Goal: Transaction & Acquisition: Purchase product/service

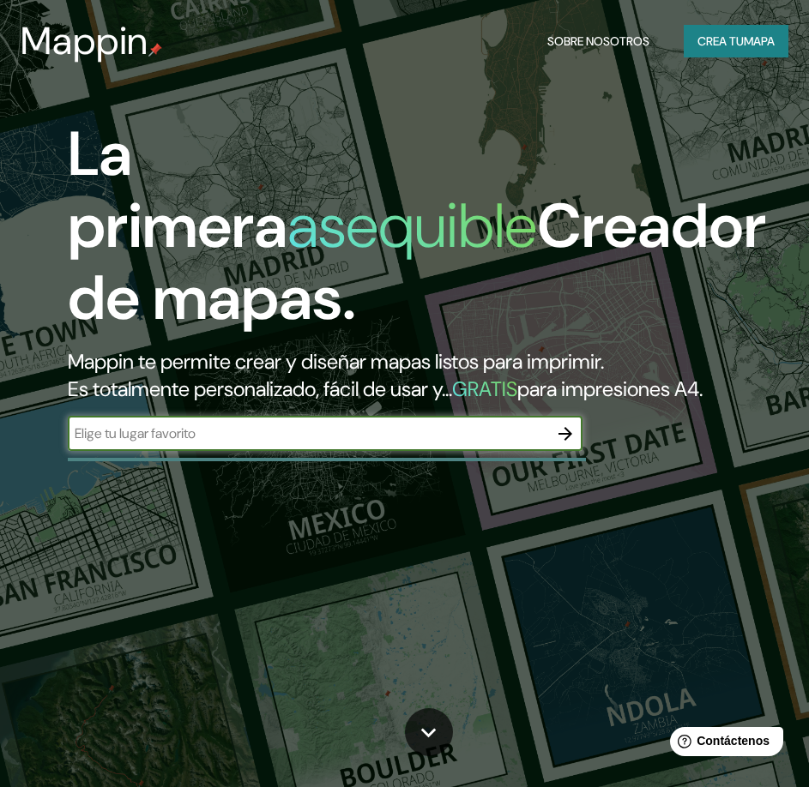
click at [213, 443] on input "text" at bounding box center [308, 434] width 480 height 20
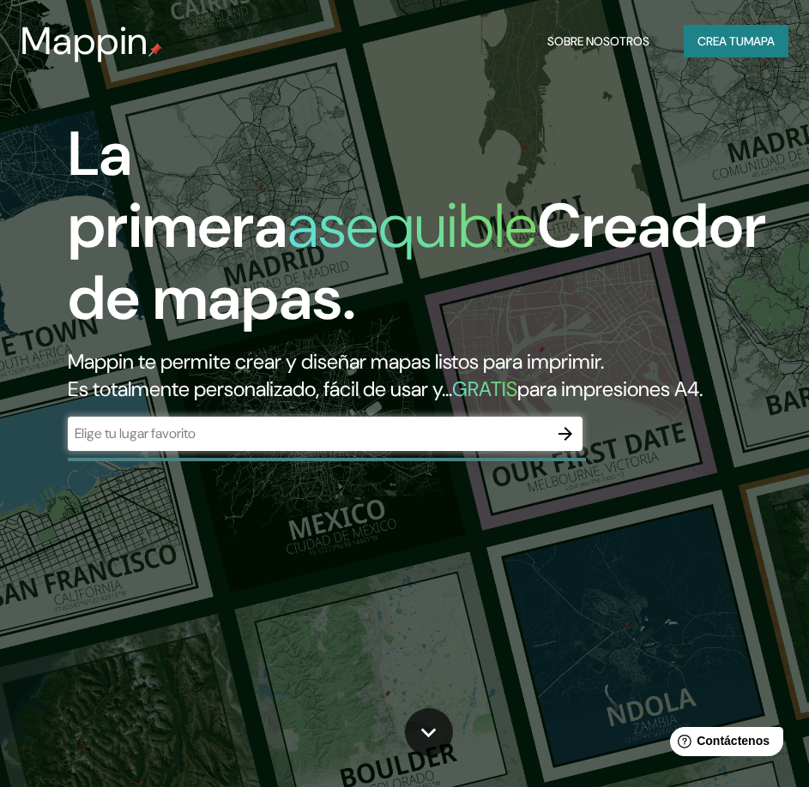
click at [563, 444] on icon "button" at bounding box center [565, 434] width 21 height 21
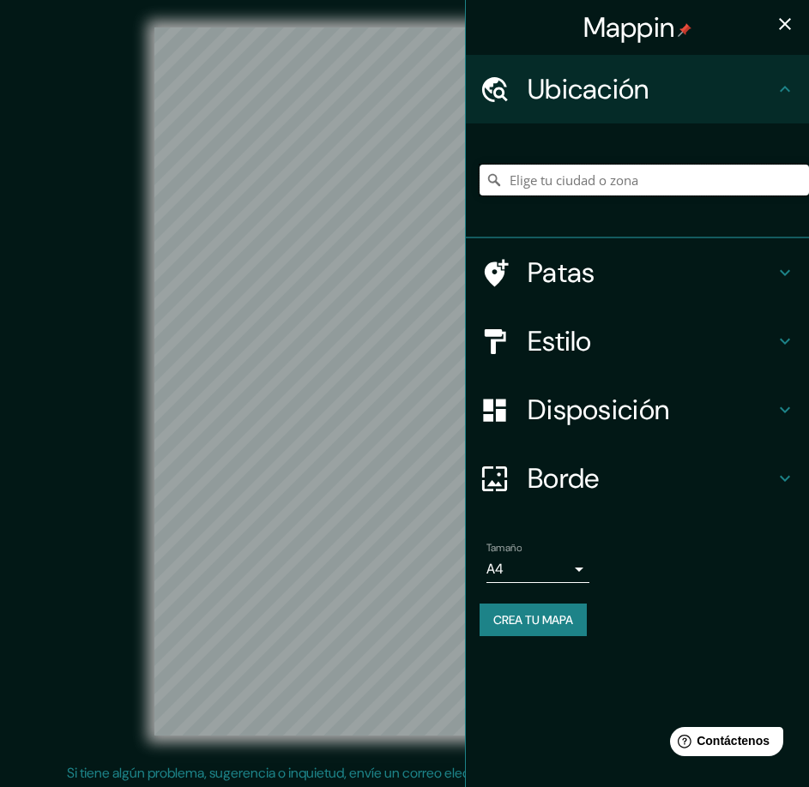
click at [556, 186] on input "Elige tu ciudad o zona" at bounding box center [643, 180] width 329 height 31
click at [560, 167] on input "Elige tu ciudad o zona" at bounding box center [643, 180] width 329 height 31
paste input "14.602201919332442, -90.54674048224079"
type input "14.602201919332442, -90.54674048224079"
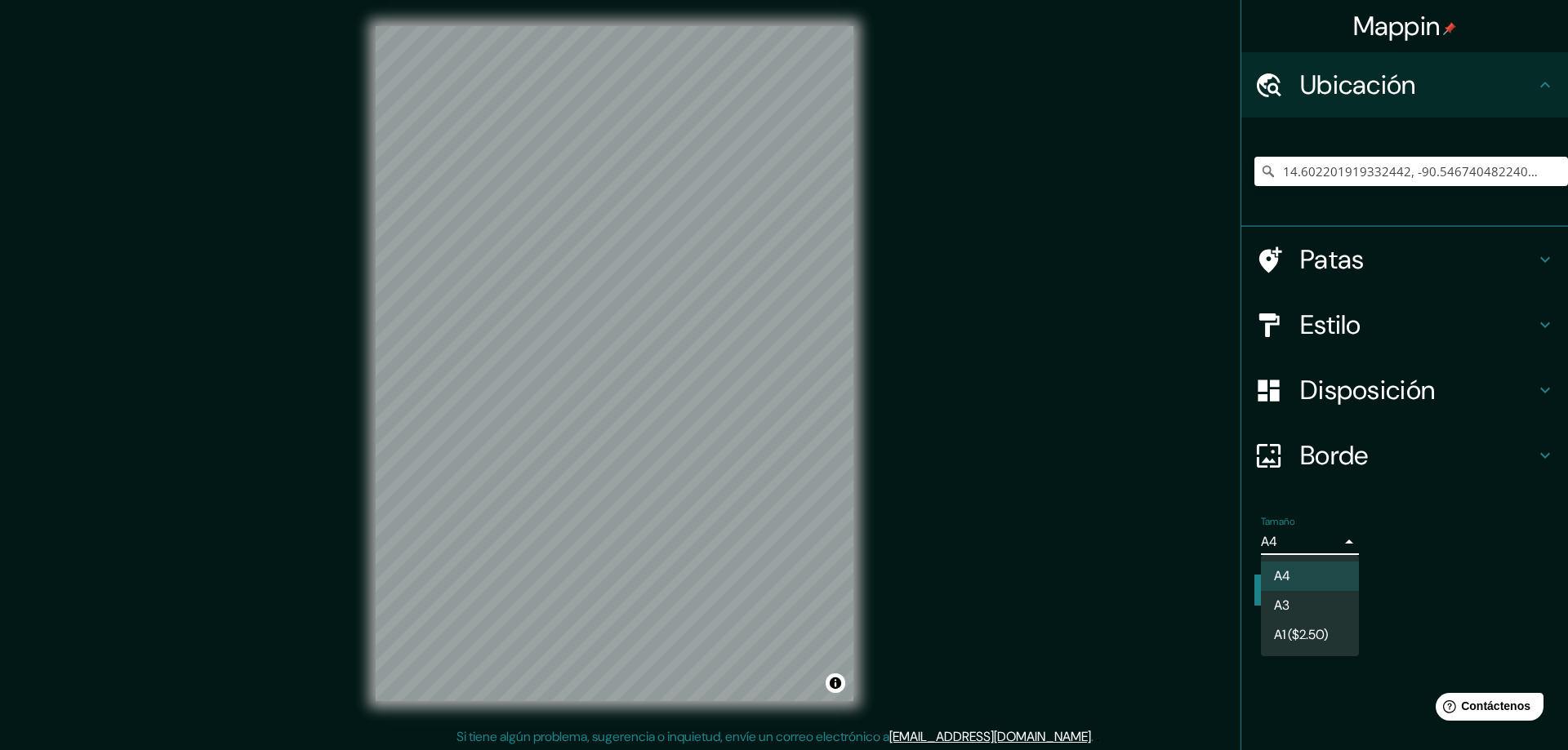
click at [769, 538] on body "Mappin Ubicación 14.602201919332442, -90.54674048224079 Patas Estilo Disposició…" at bounding box center [784, 375] width 1568 height 750
click at [769, 538] on div at bounding box center [784, 375] width 1568 height 750
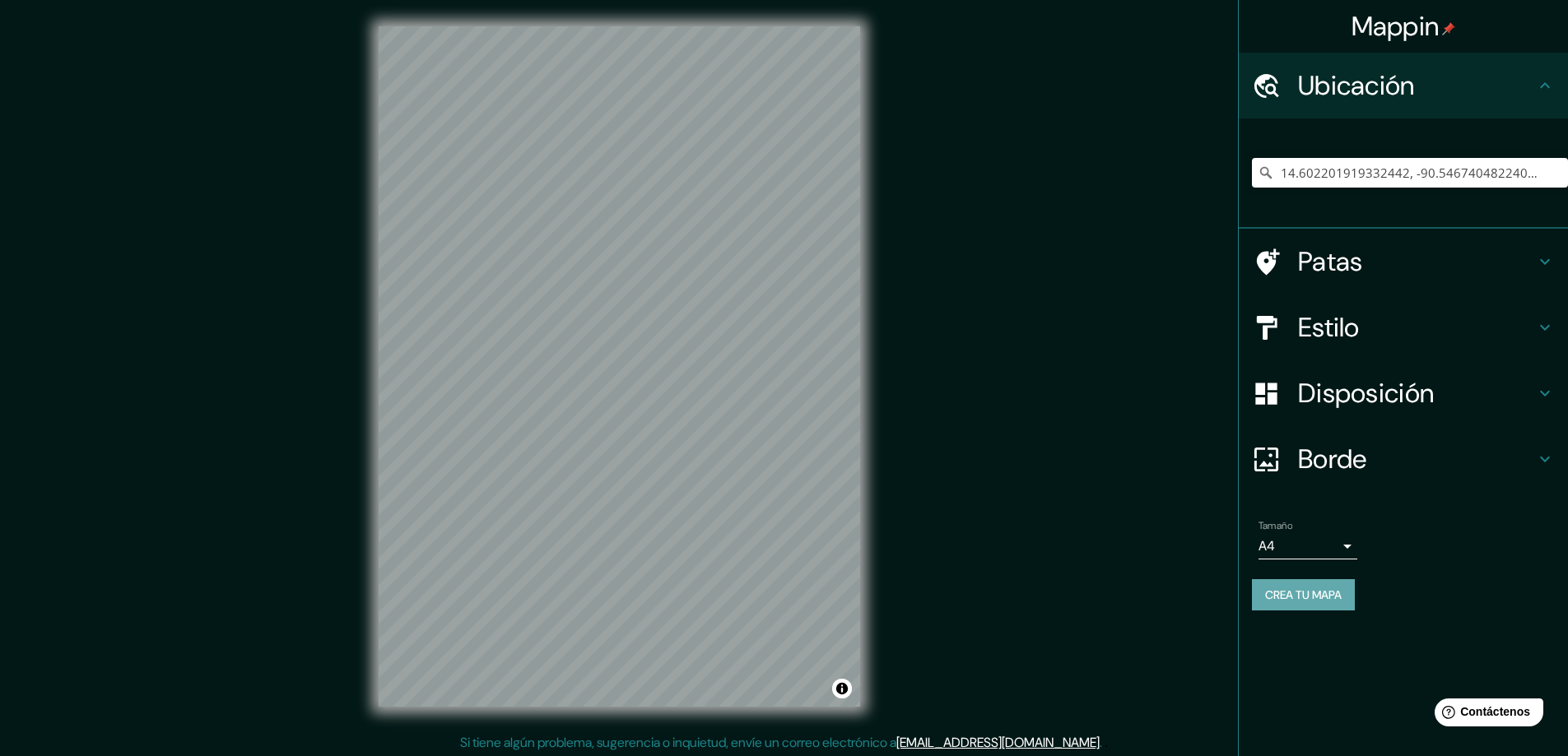
click at [775, 595] on font "Crea tu mapa" at bounding box center [1303, 594] width 77 height 14
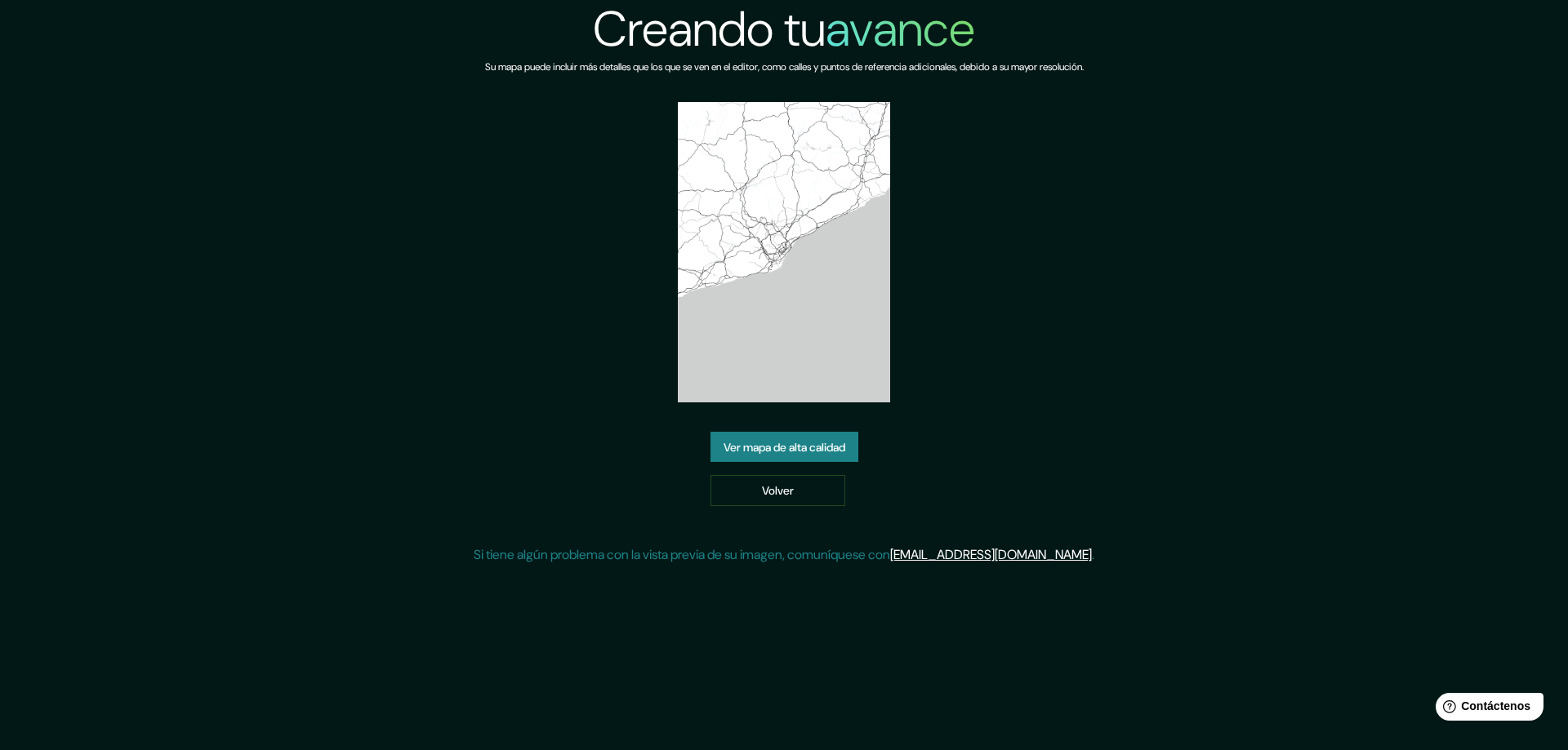
click at [841, 444] on font "Ver mapa de alta calidad" at bounding box center [784, 446] width 122 height 14
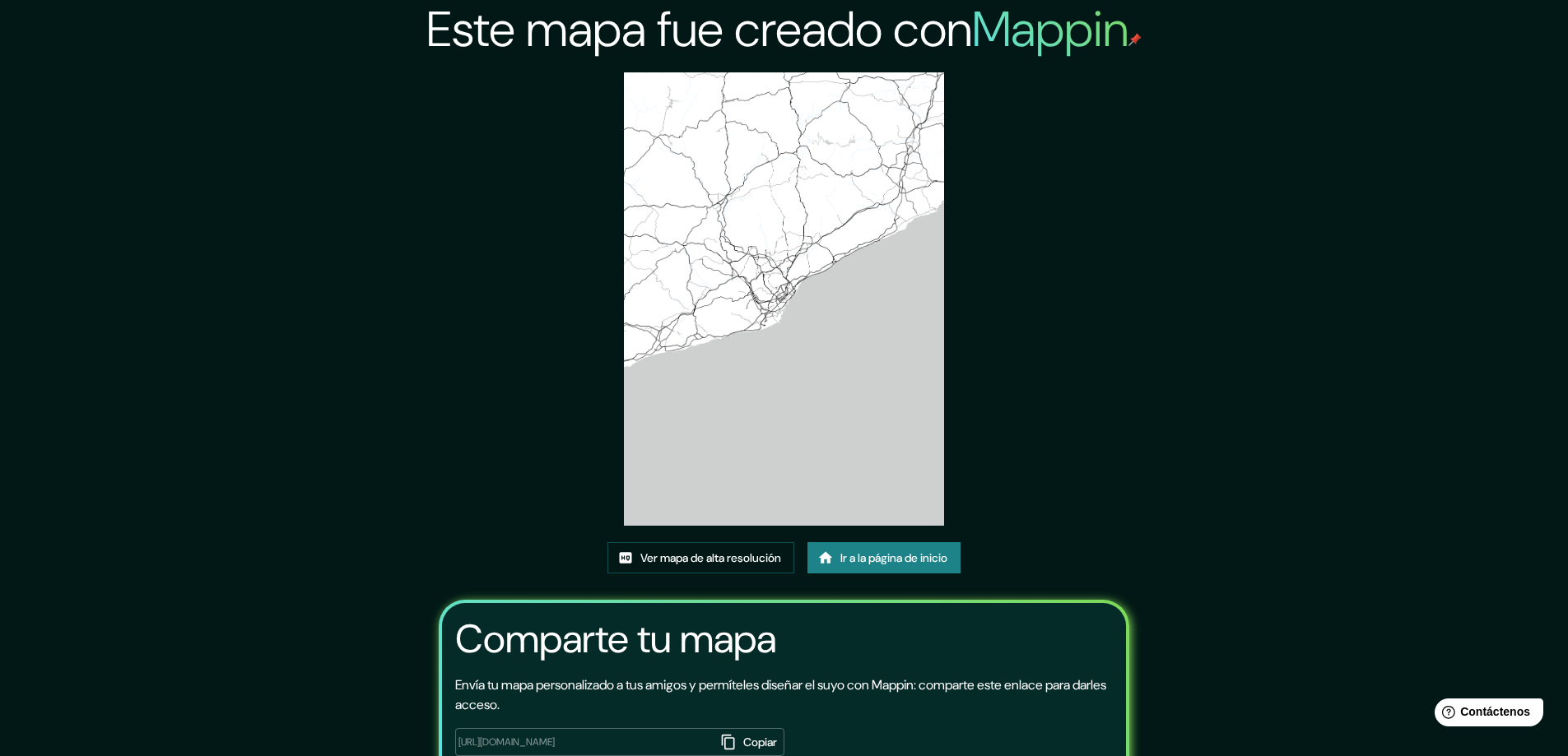
click at [898, 557] on font "Ir a la página de inicio" at bounding box center [894, 558] width 107 height 14
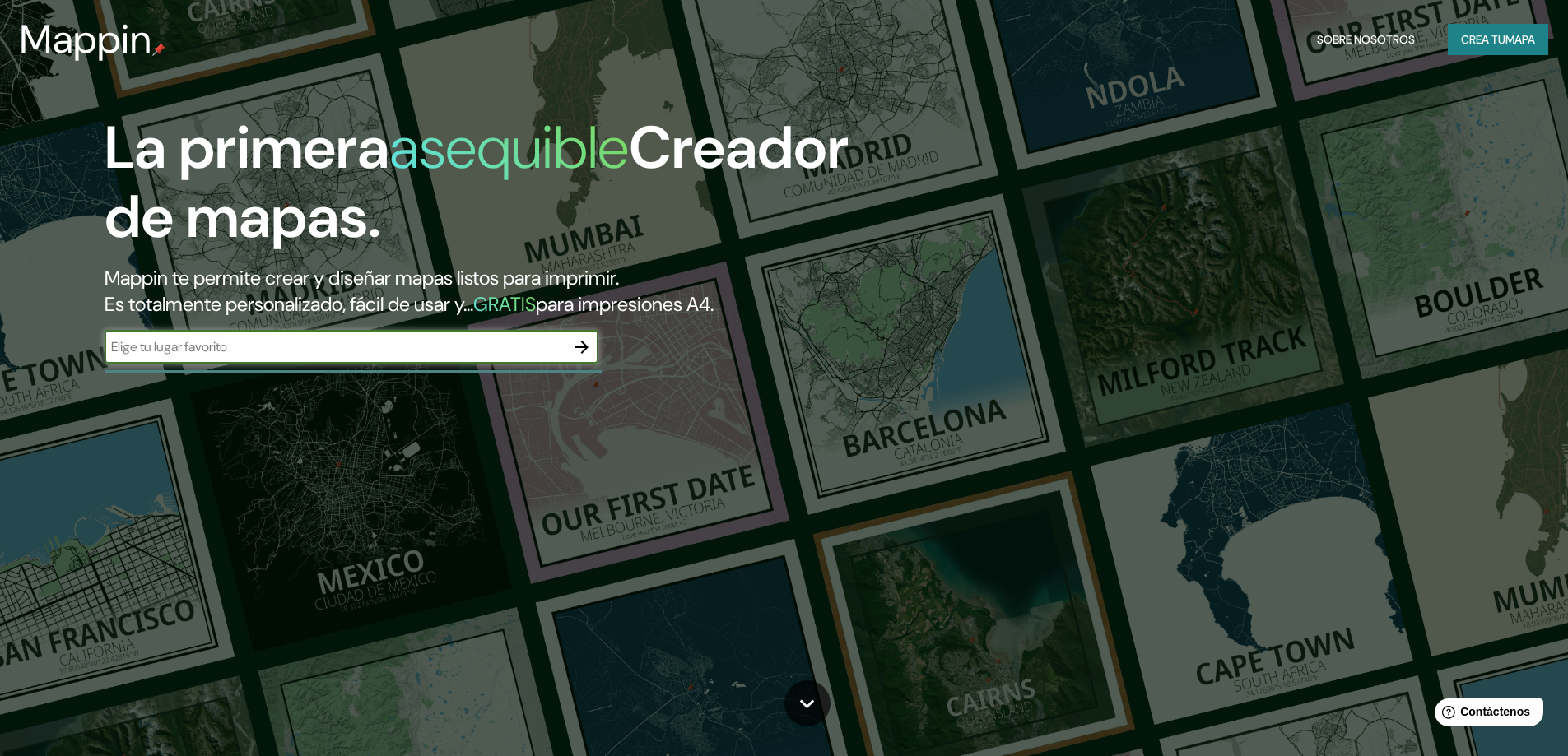
click at [486, 345] on input "text" at bounding box center [335, 347] width 461 height 19
type input "guatemala zona 12"
click at [583, 349] on icon "button" at bounding box center [582, 347] width 20 height 20
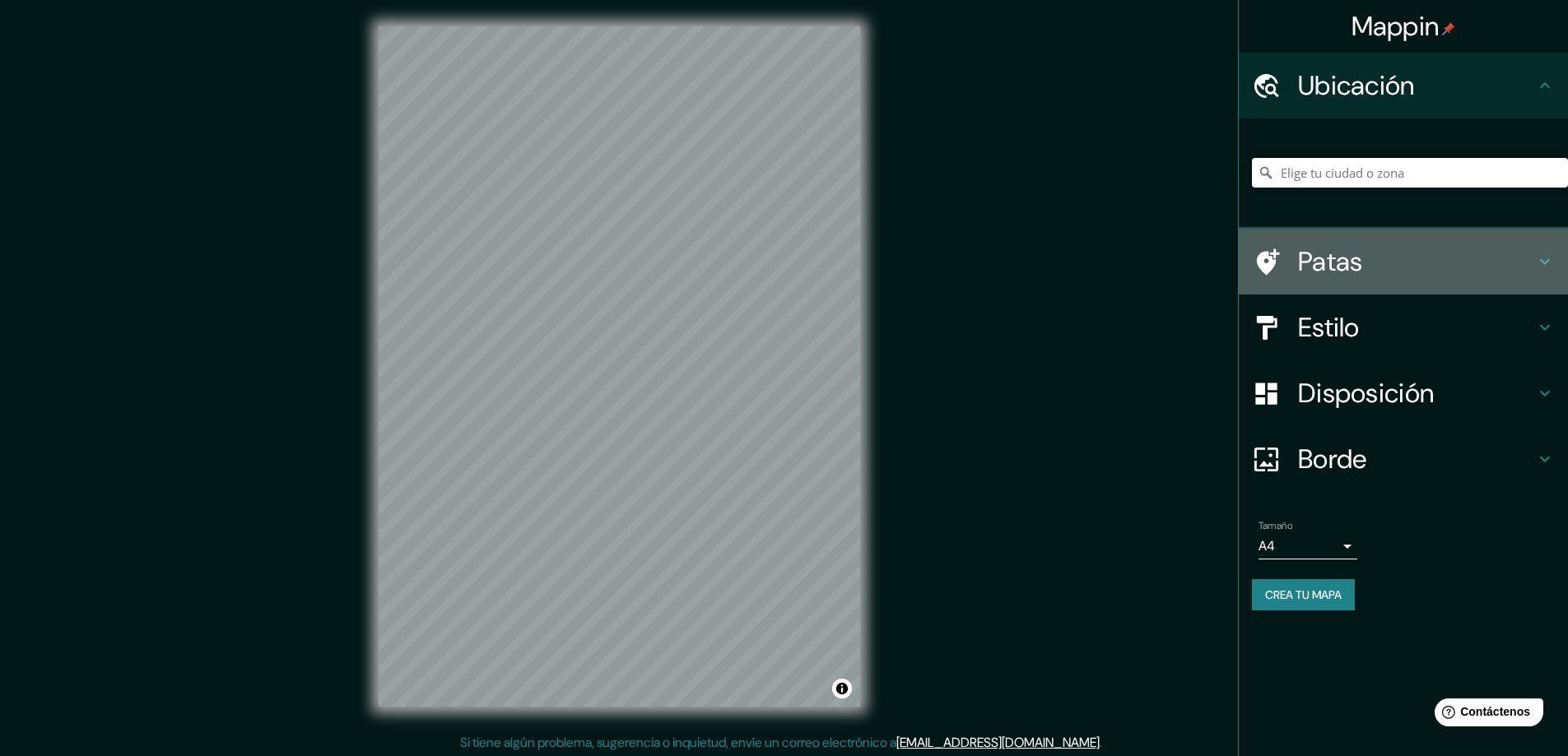
click at [1333, 257] on font "Patas" at bounding box center [1331, 262] width 65 height 35
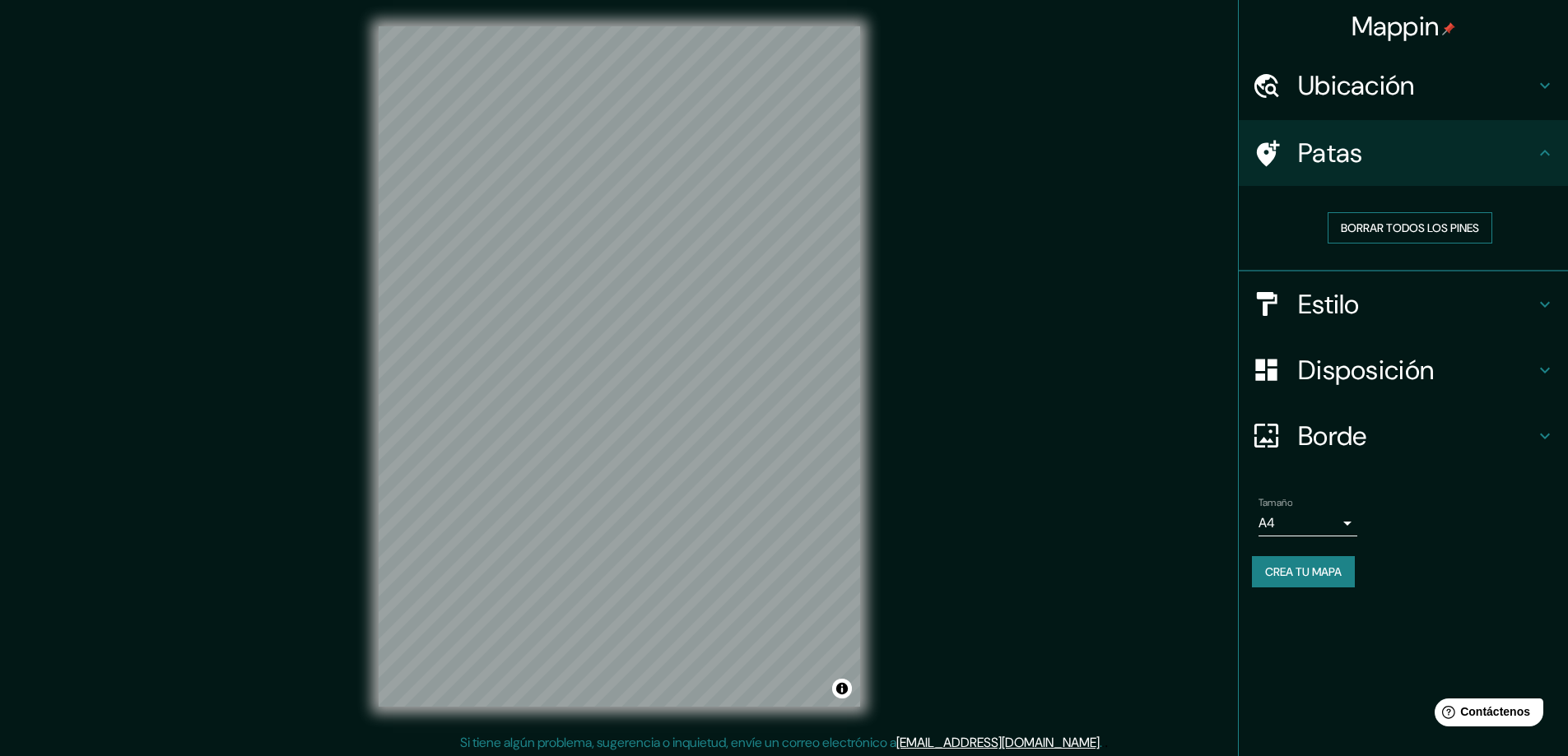
click at [1413, 219] on font "Borrar todos los pines" at bounding box center [1410, 227] width 138 height 21
click at [1486, 140] on h4 "Patas" at bounding box center [1416, 153] width 237 height 33
click at [1368, 303] on h4 "Estilo" at bounding box center [1416, 304] width 237 height 33
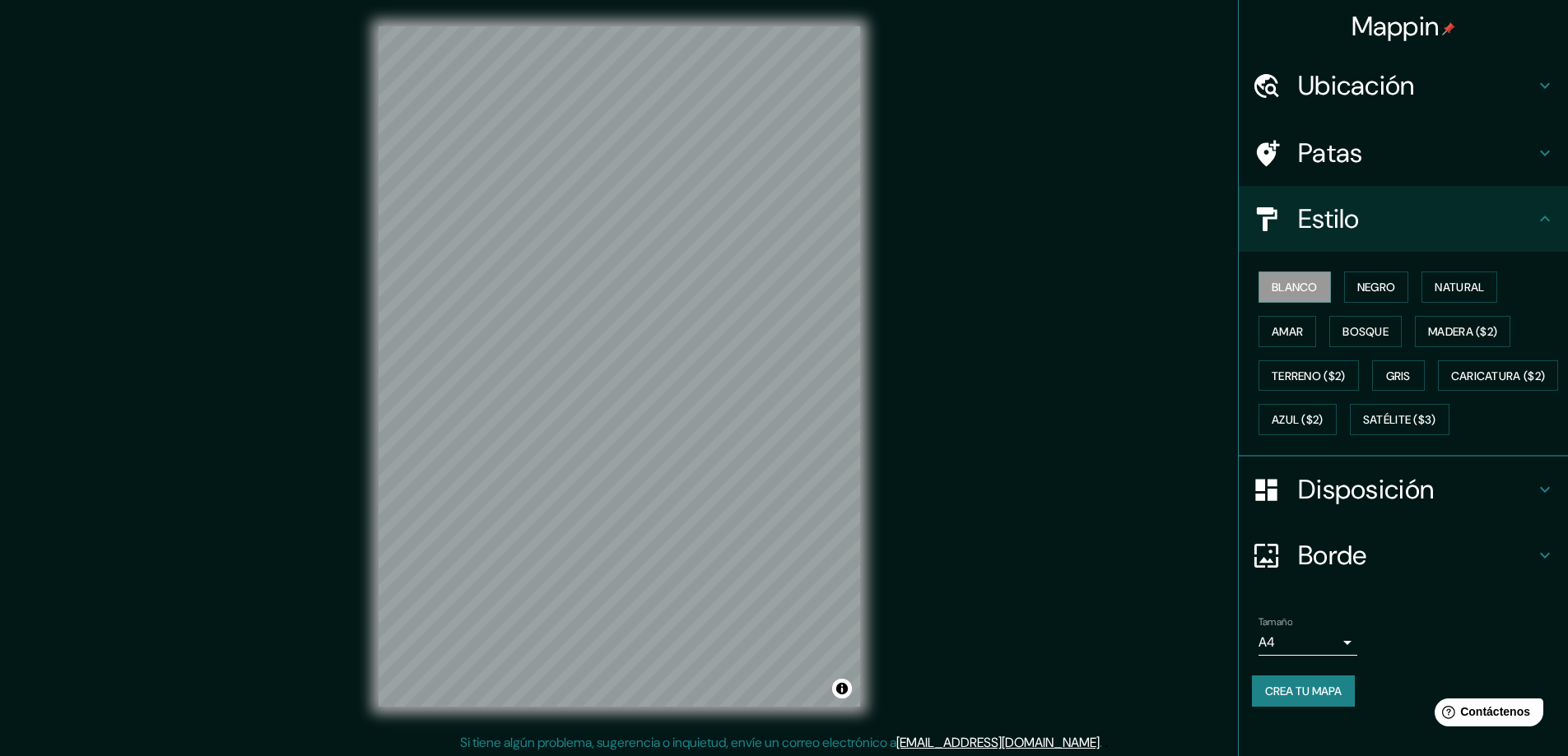
click at [1413, 205] on h4 "Estilo" at bounding box center [1416, 219] width 237 height 33
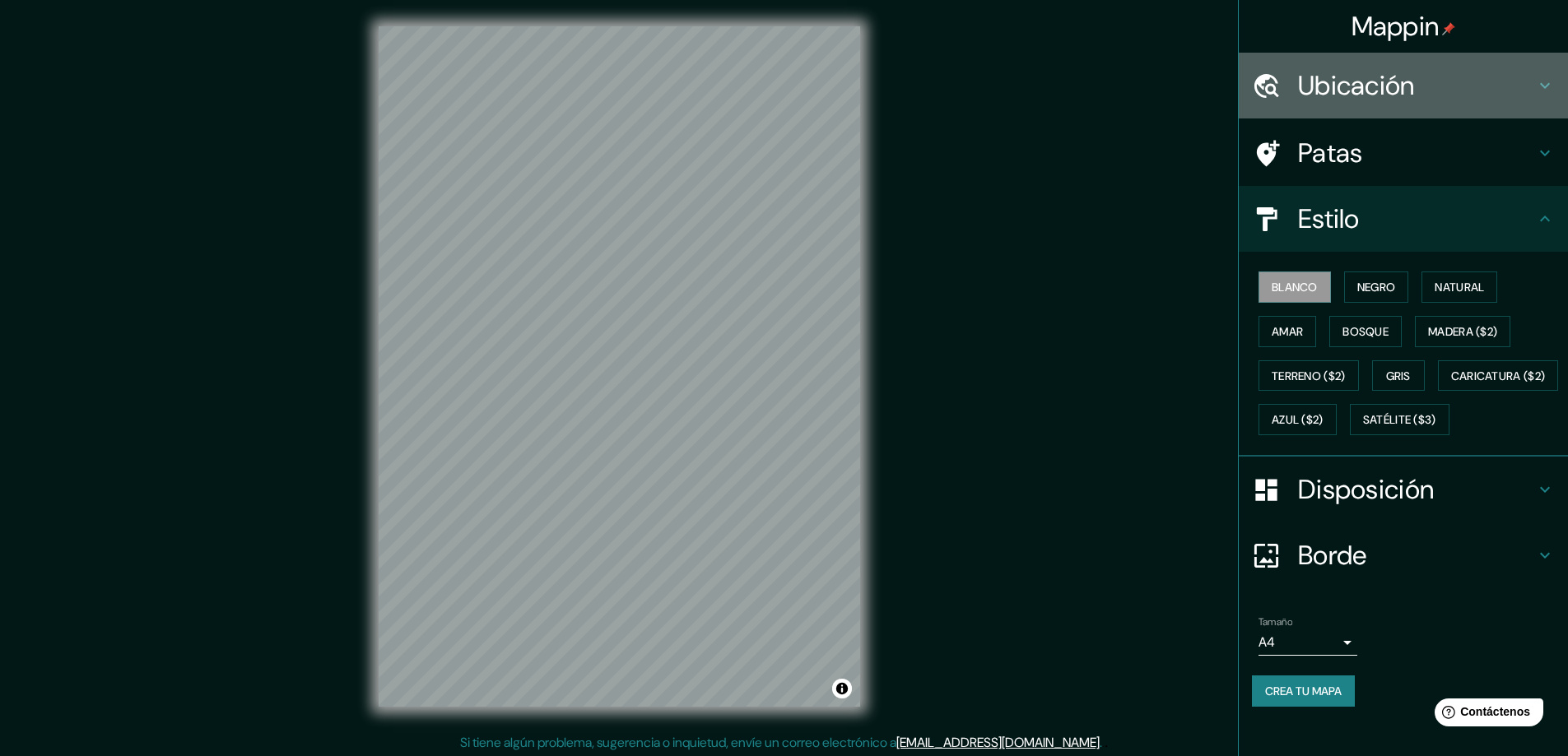
click at [1484, 87] on h4 "Ubicación" at bounding box center [1416, 85] width 237 height 33
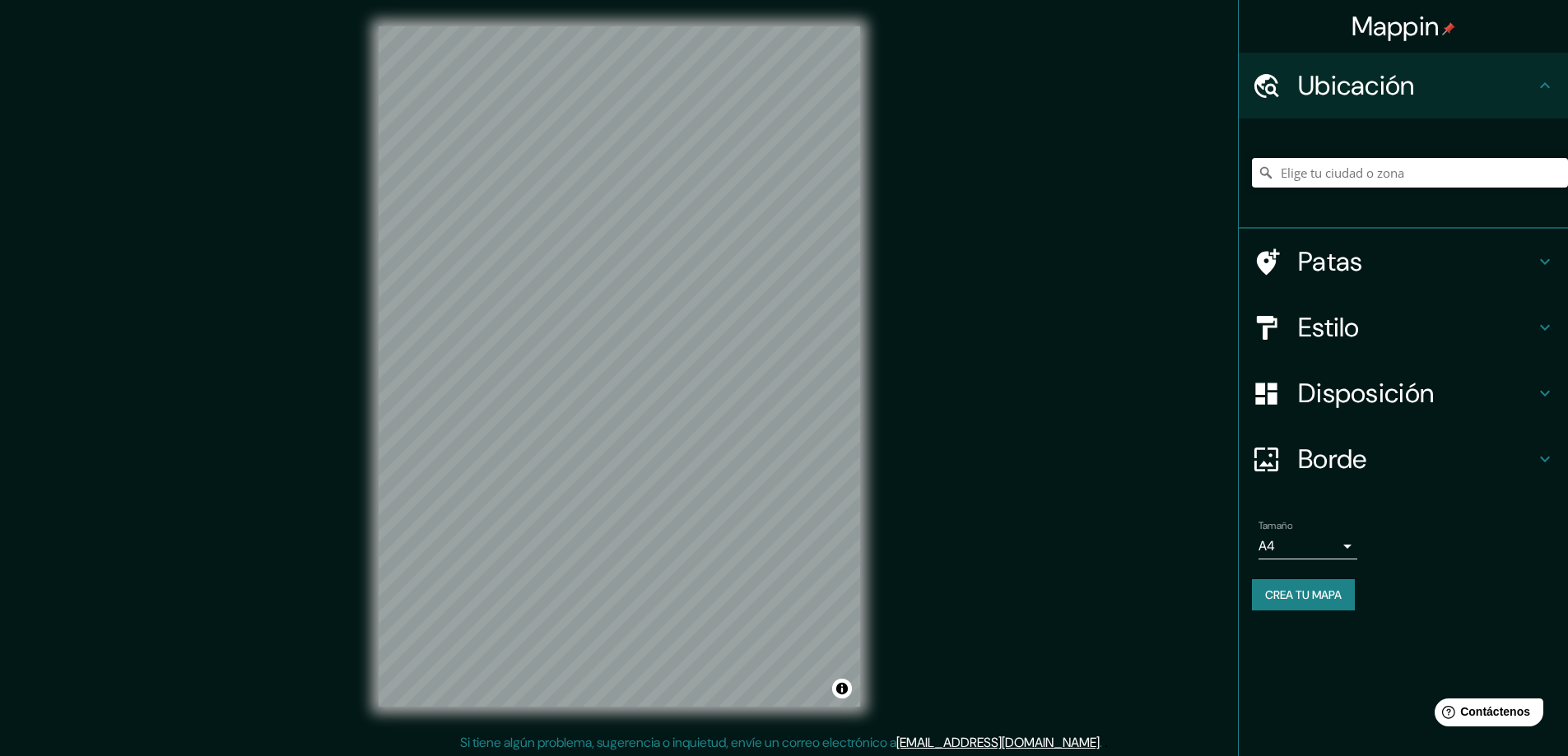
click at [1369, 179] on input "Elige tu ciudad o zona" at bounding box center [1410, 173] width 316 height 30
click at [1438, 185] on input "Ciudad de Guatemala, Departamento de Guatemala, Guatemala" at bounding box center [1410, 173] width 316 height 30
drag, startPoint x: 1405, startPoint y: 176, endPoint x: 1580, endPoint y: 168, distance: 175.2
click at [1568, 168] on html "Mappin Ubicación Ciudad de Guatemala, Departamento de Guatemala, Guatemala Pata…" at bounding box center [784, 378] width 1568 height 756
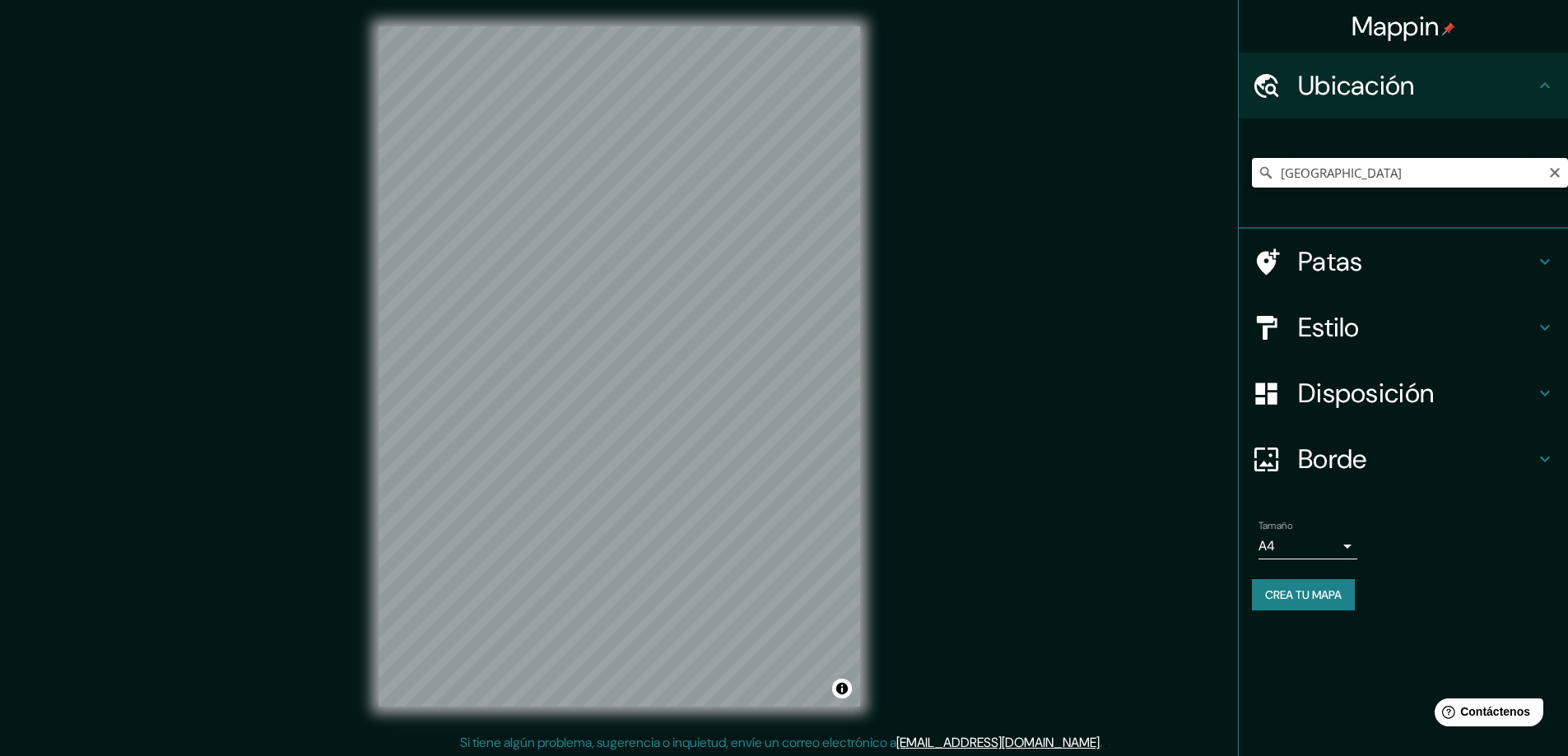
scroll to position [0, 0]
click at [1472, 173] on input "Ciudad de Guatemala, Departamento de Guatemala, Guatemala" at bounding box center [1410, 173] width 316 height 30
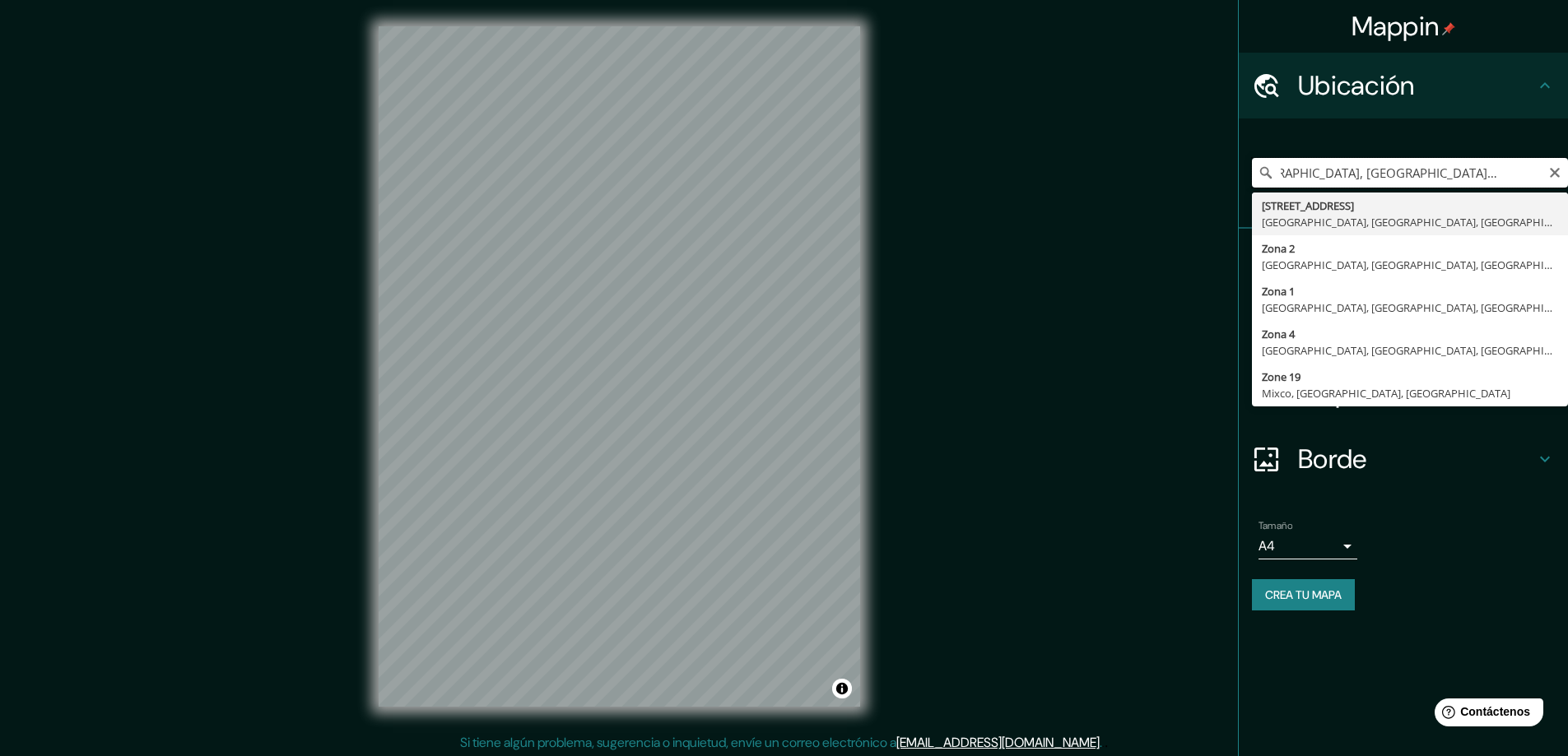
scroll to position [0, 91]
type input "Ciudad de Guatemala, Departamento de Guatemala, Guatemala"
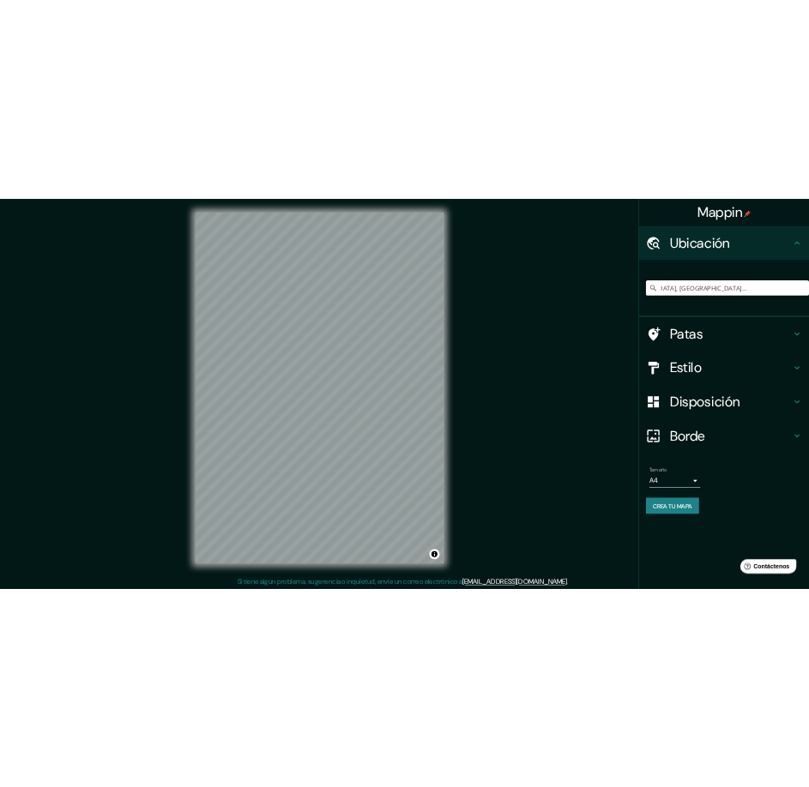
scroll to position [0, 0]
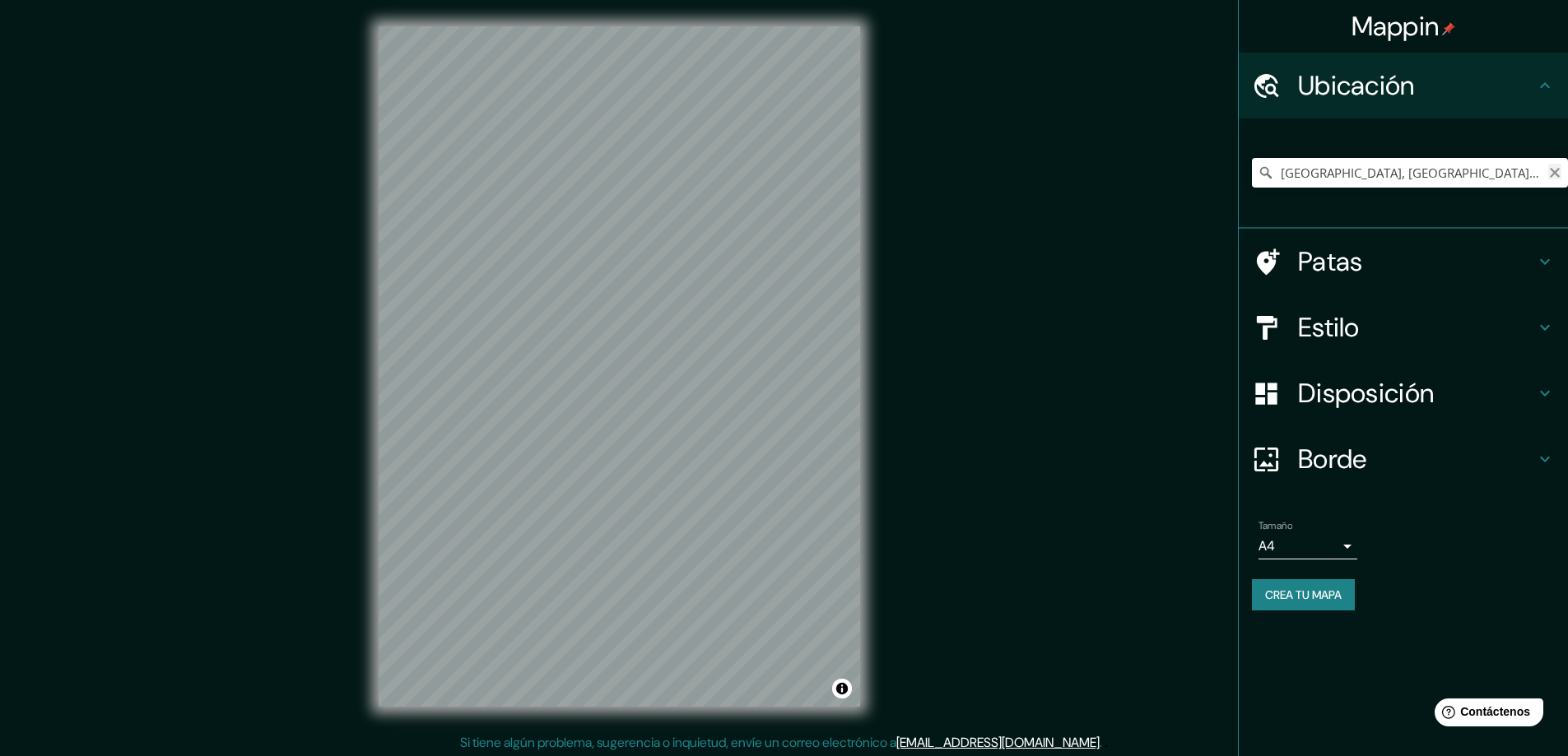
click at [1560, 177] on icon "Claro" at bounding box center [1555, 173] width 13 height 13
paste input "14.602201919332442, -90.54674048224079"
click at [1542, 176] on input "14.602201919332442, -90.54674048224079" at bounding box center [1410, 173] width 316 height 30
type input "14.602201919332442, -90.54674048224079"
click at [1526, 177] on input "14.602201919332442, -90.54674048224079" at bounding box center [1410, 173] width 316 height 30
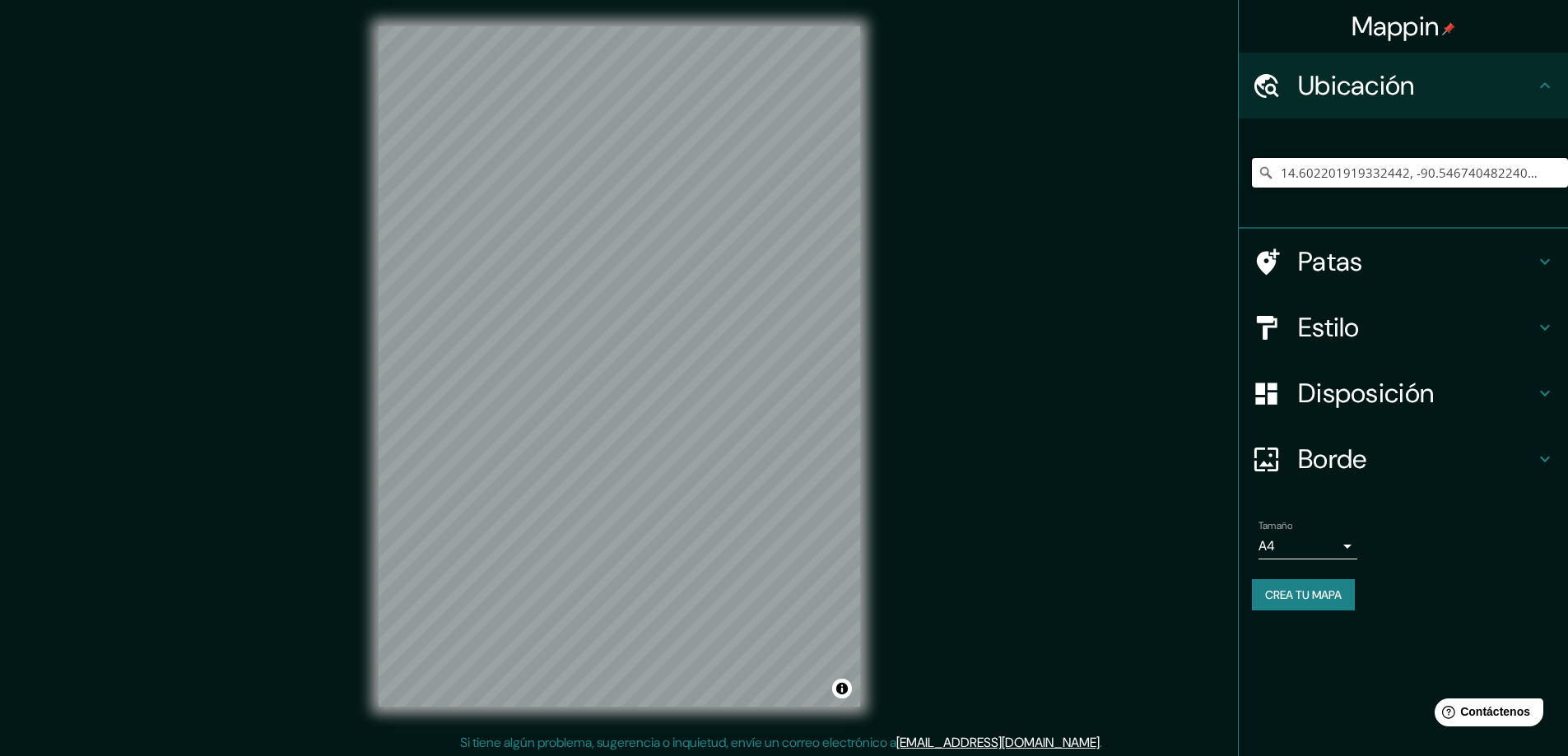
click at [1539, 171] on input "14.602201919332442, -90.54674048224079" at bounding box center [1410, 173] width 316 height 30
click at [1553, 168] on input "14.602201919332442, -90.54674048224079" at bounding box center [1410, 173] width 316 height 30
drag, startPoint x: 1571, startPoint y: 171, endPoint x: 1576, endPoint y: 161, distance: 11.2
click at [1568, 171] on html "Mappin Ubicación 14.602201919332442, -90.54674048224079 Patas Estilo Disposició…" at bounding box center [784, 378] width 1568 height 756
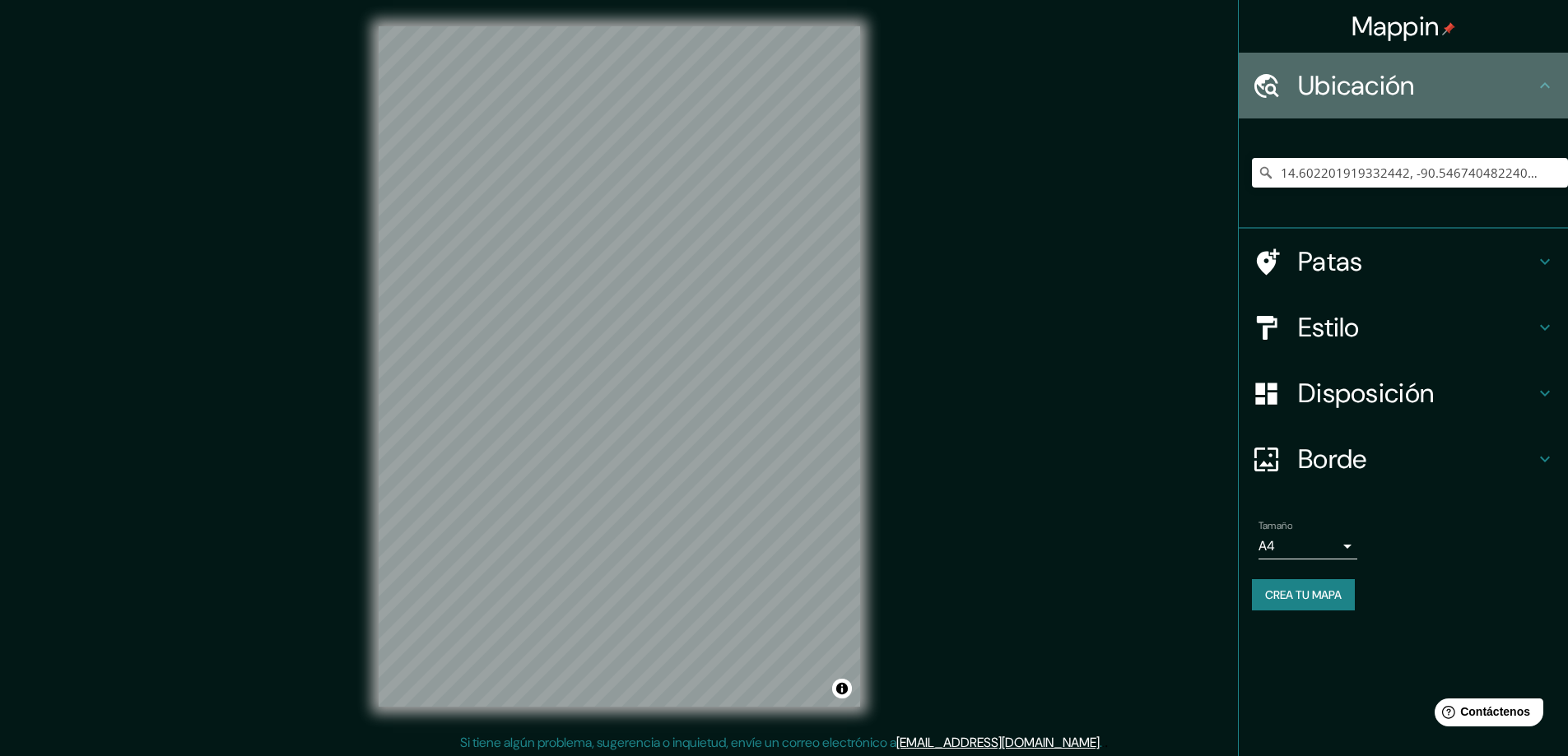
click at [1564, 83] on div "Ubicación" at bounding box center [1403, 85] width 329 height 66
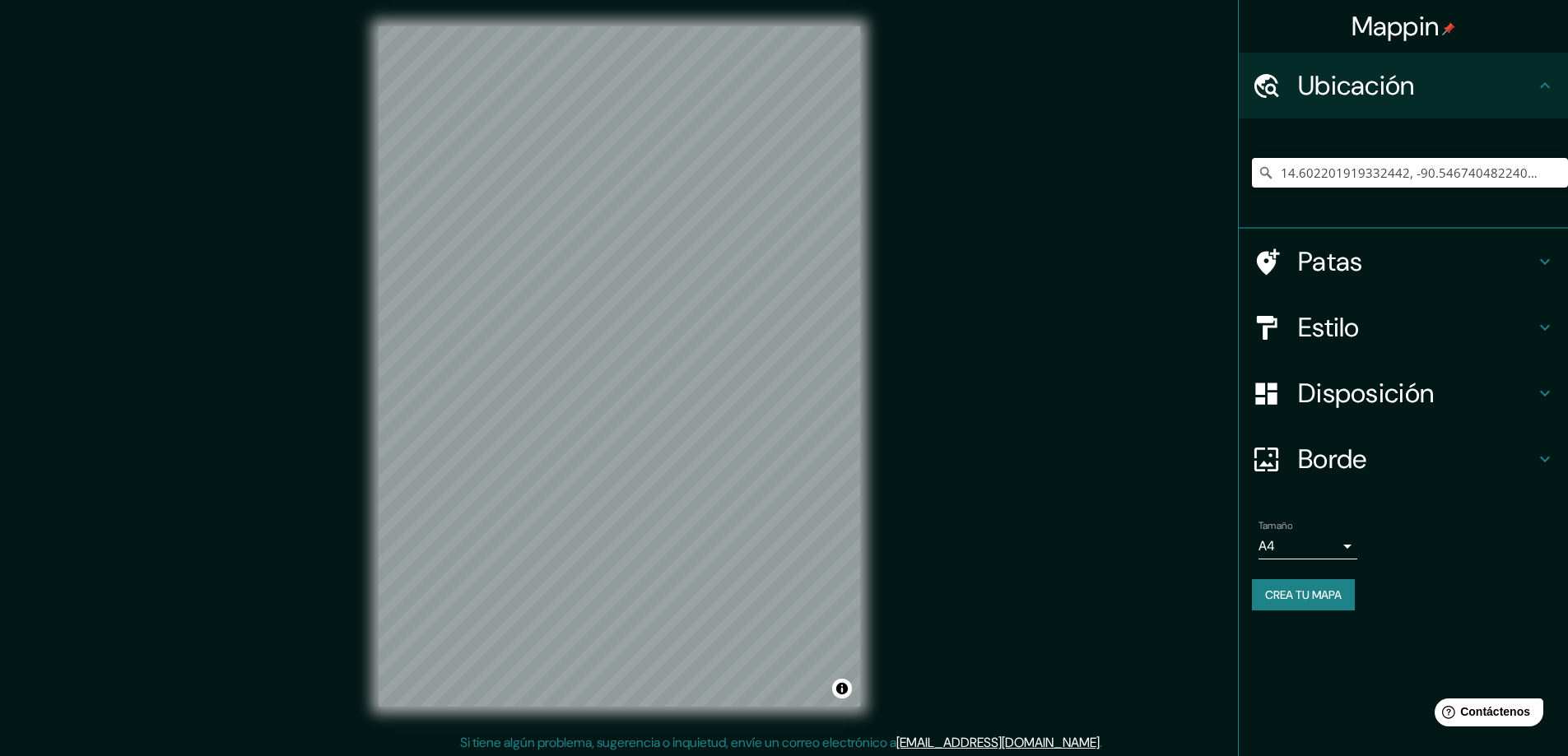
click at [1512, 83] on h4 "Ubicación" at bounding box center [1416, 85] width 237 height 33
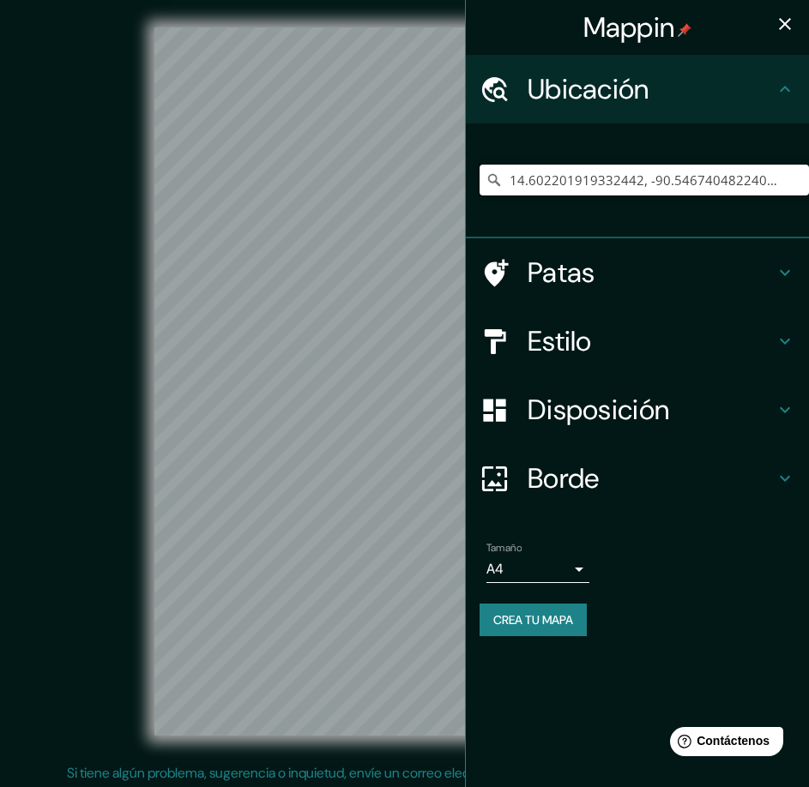
click at [799, 183] on input "14.602201919332442, -90.54674048224079" at bounding box center [643, 180] width 329 height 31
click at [774, 181] on input "14.602201919332442, -90.54674048224079" at bounding box center [643, 180] width 329 height 31
click at [367, 177] on div "Mappin Ubicación 14.602201919332442, -90.54674048224079 Patas Estilo Disposició…" at bounding box center [404, 395] width 809 height 791
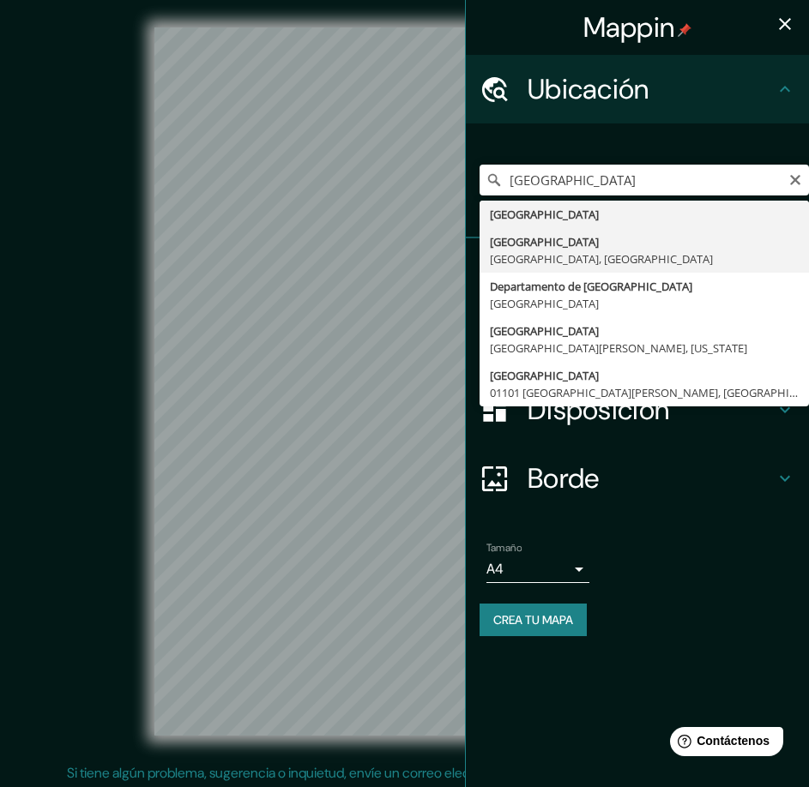
type input "Ciudad de Guatemala, Departamento de Guatemala, Guatemala"
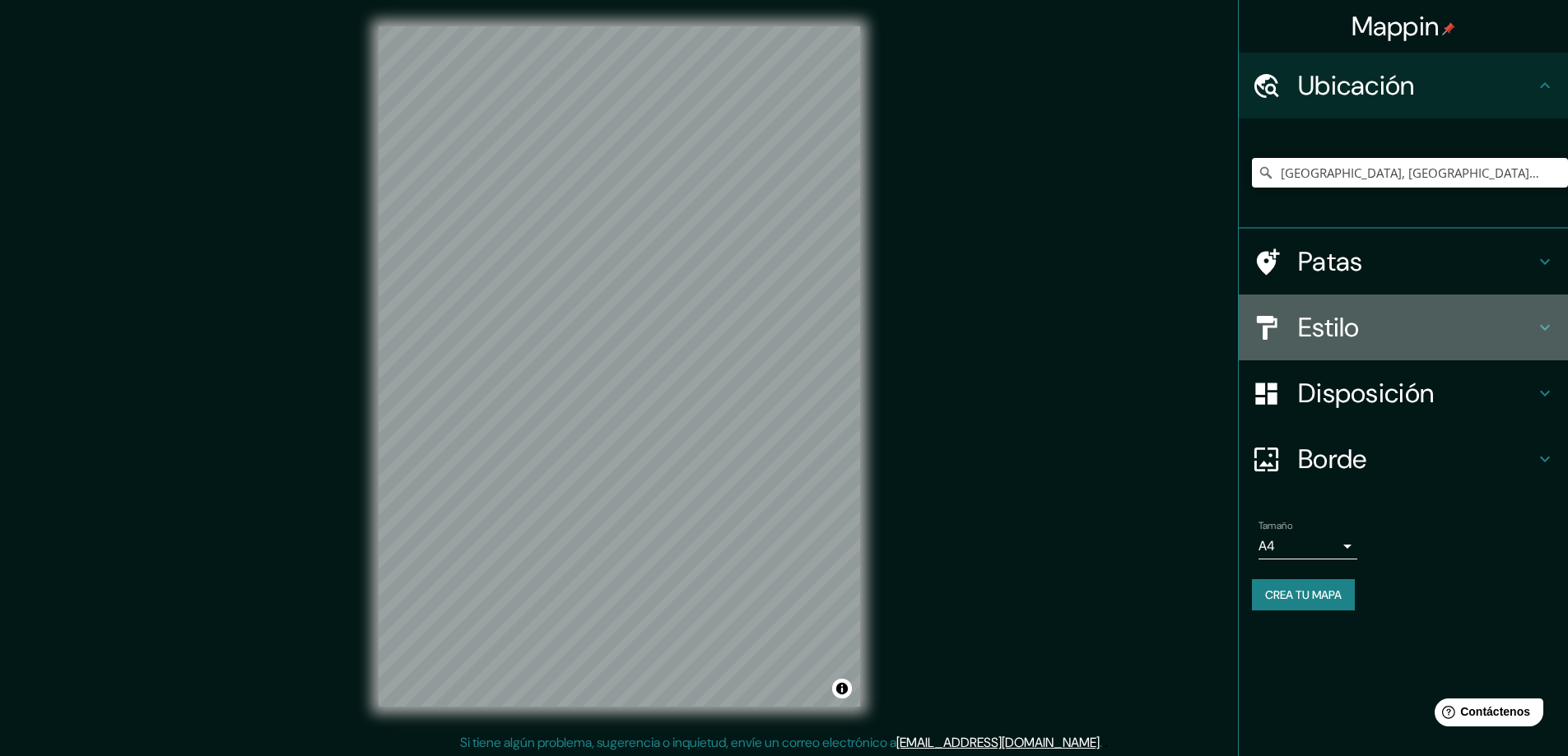
click at [1421, 331] on h4 "Estilo" at bounding box center [1416, 327] width 237 height 33
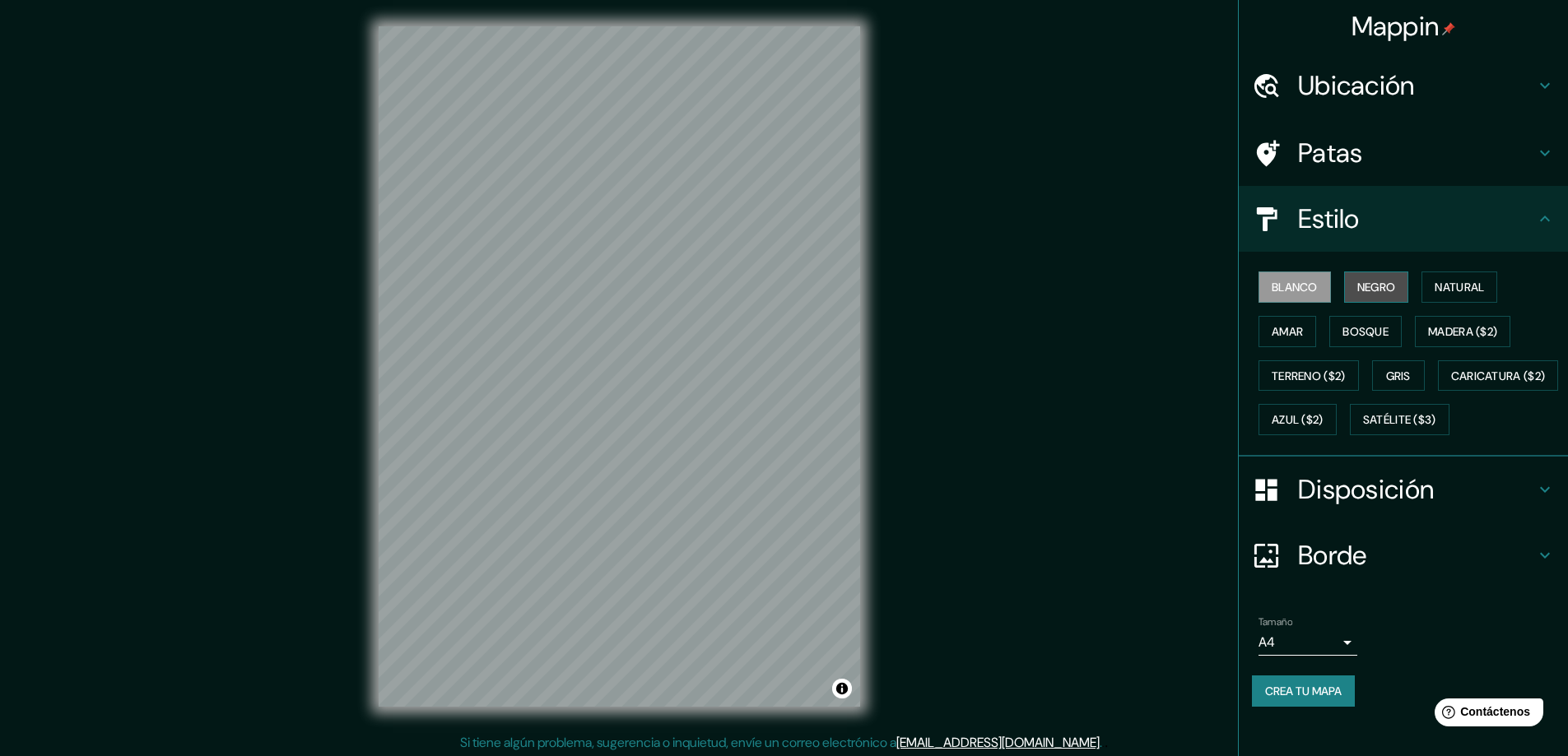
click at [1374, 285] on font "Negro" at bounding box center [1376, 287] width 38 height 14
click at [1305, 287] on font "Blanco" at bounding box center [1295, 287] width 46 height 14
click at [1460, 283] on font "Natural" at bounding box center [1459, 287] width 49 height 14
click at [1303, 294] on font "Blanco" at bounding box center [1295, 287] width 46 height 14
click at [1328, 385] on font "Terreno ($2)" at bounding box center [1308, 376] width 74 height 21
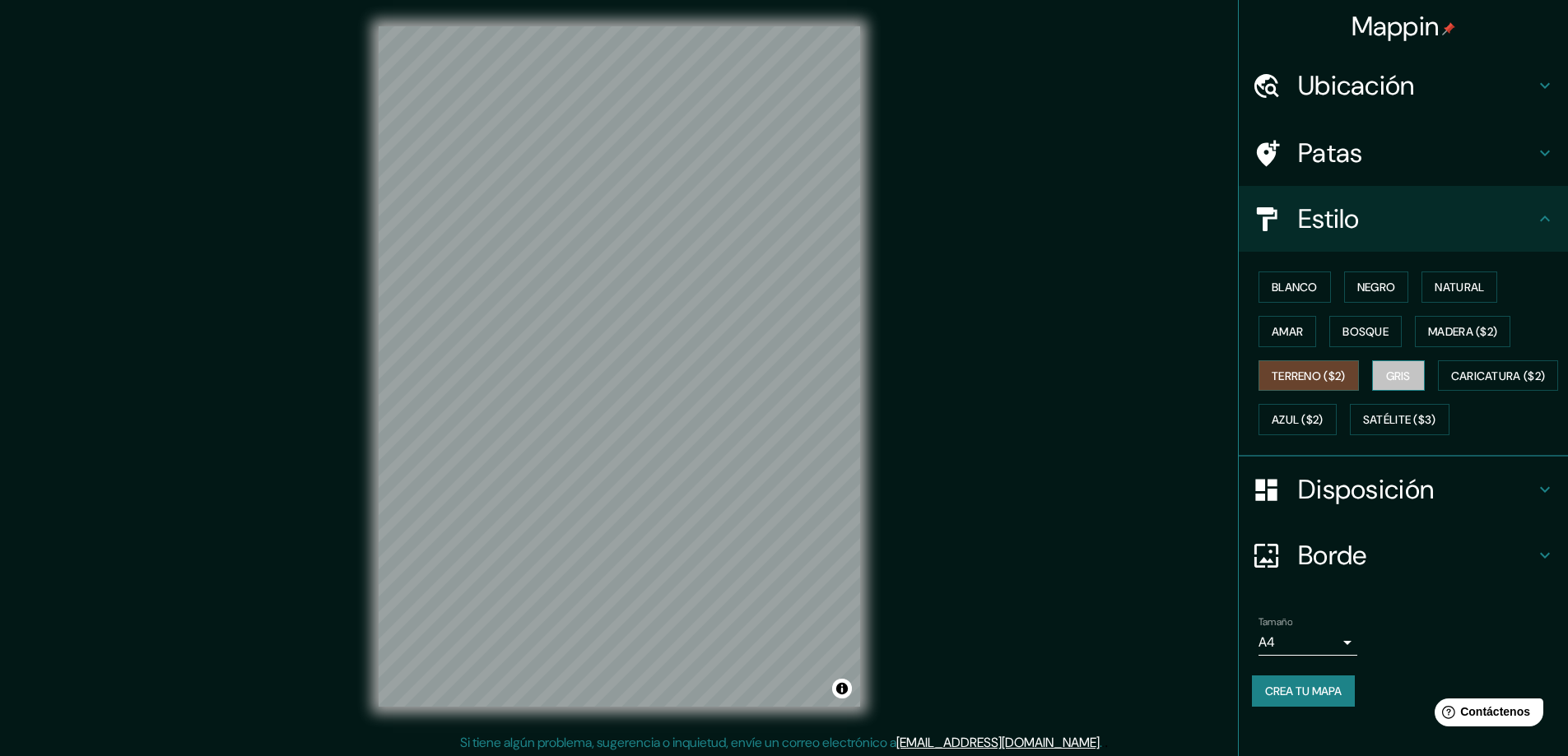
click at [1389, 375] on font "Gris" at bounding box center [1398, 375] width 25 height 14
click at [1353, 328] on font "Bosque" at bounding box center [1366, 331] width 46 height 14
click at [1301, 332] on button "Amar" at bounding box center [1287, 331] width 58 height 32
click at [1447, 330] on font "Madera ($2)" at bounding box center [1462, 331] width 69 height 14
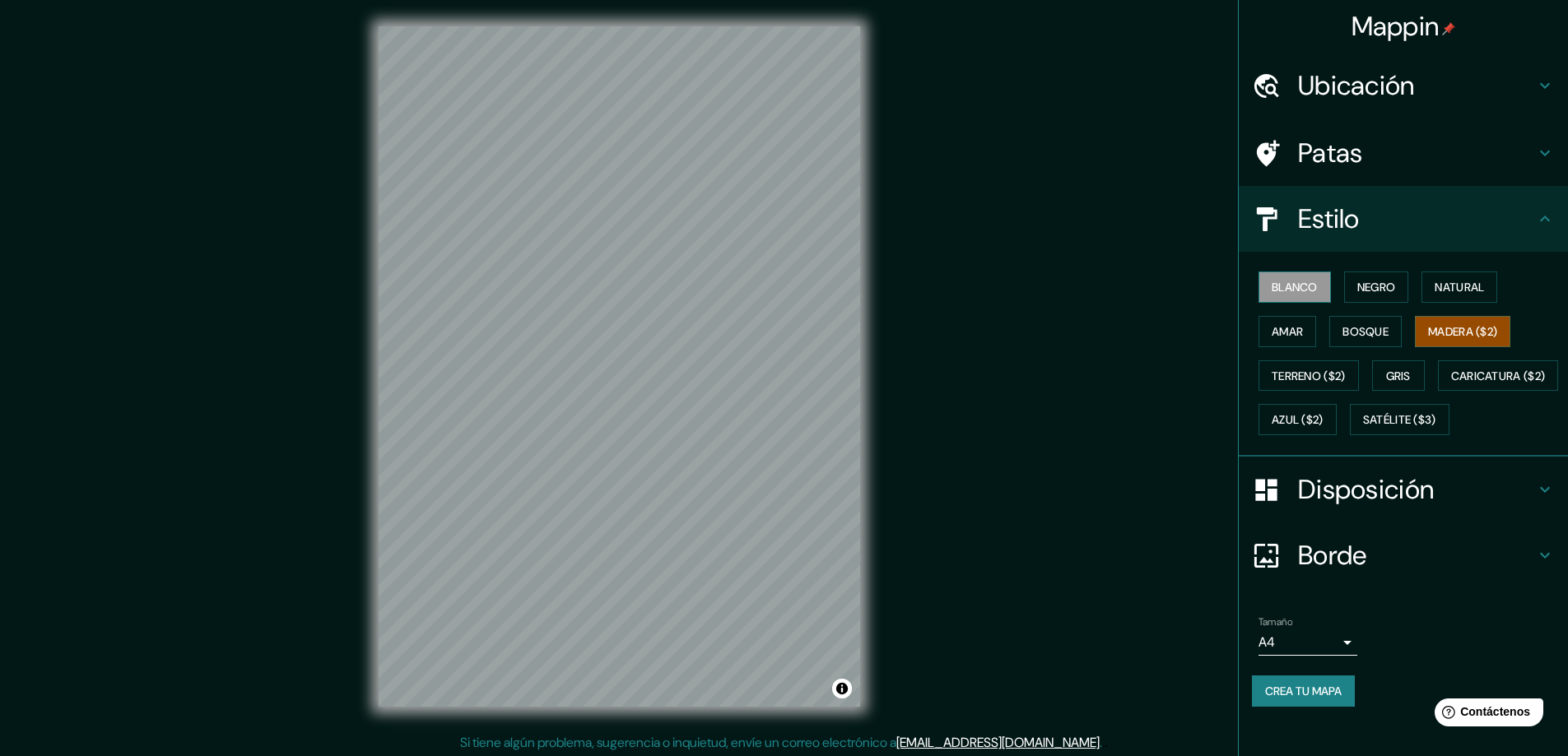
click at [1279, 280] on font "Blanco" at bounding box center [1295, 287] width 46 height 14
click at [1304, 698] on font "Crea tu mapa" at bounding box center [1303, 691] width 77 height 14
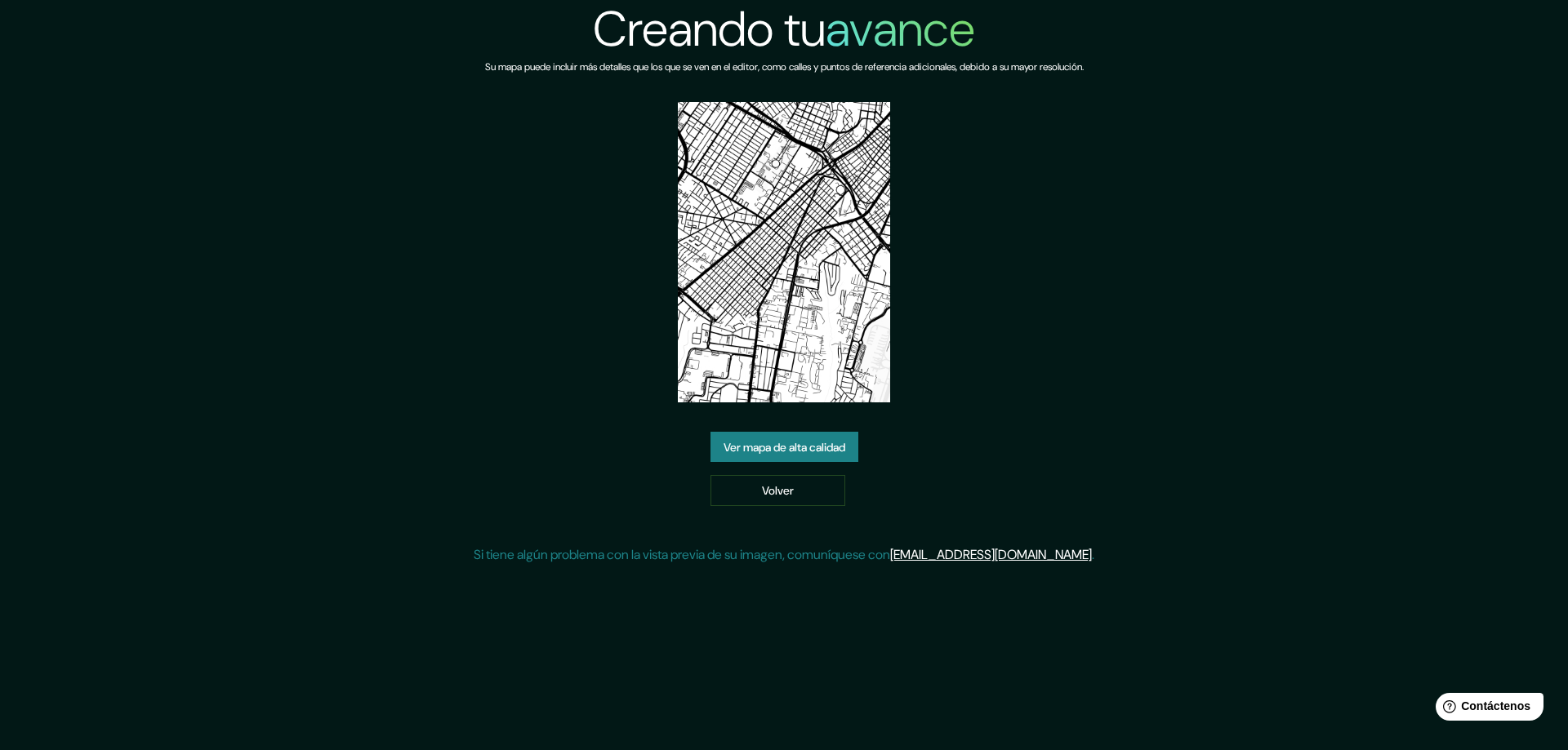
click at [833, 439] on font "Ver mapa de alta calidad" at bounding box center [784, 447] width 122 height 21
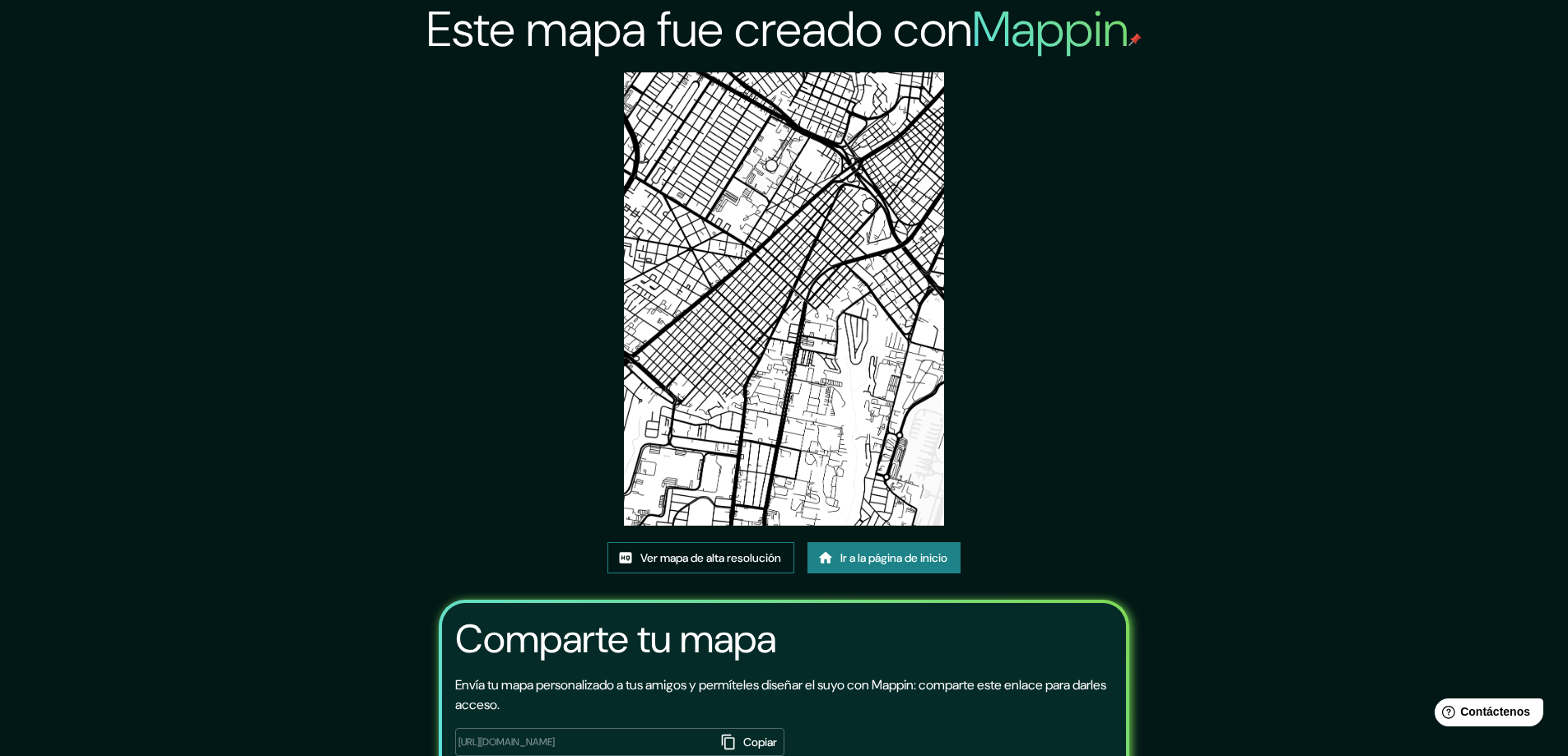
click at [726, 549] on font "Ver mapa de alta resolución" at bounding box center [710, 557] width 141 height 21
